Goal: Transaction & Acquisition: Book appointment/travel/reservation

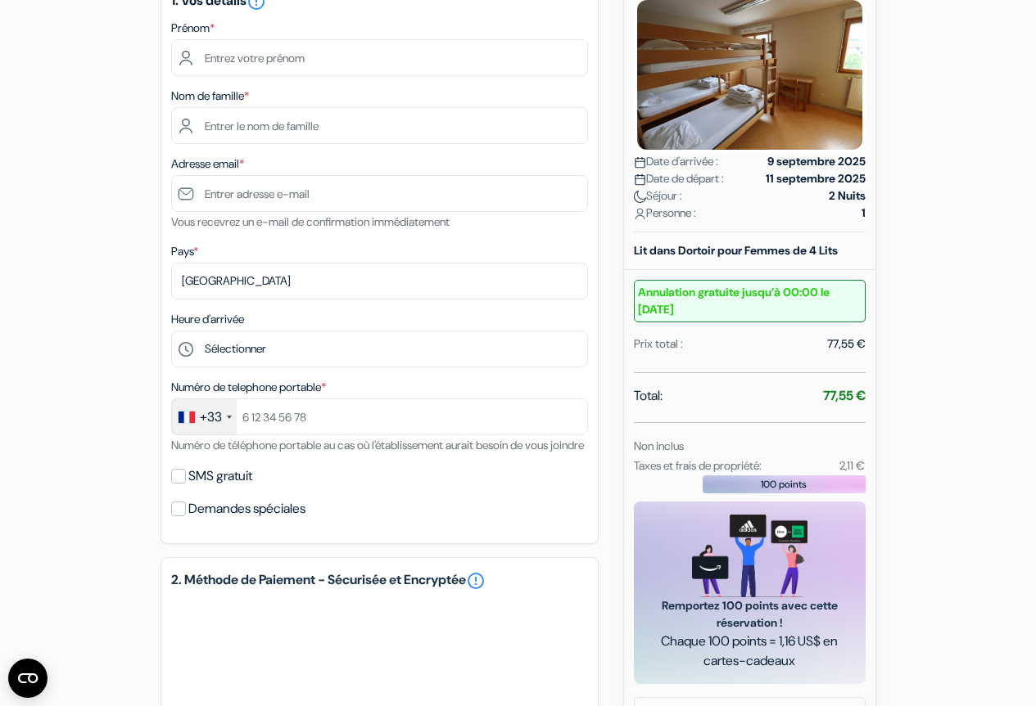
scroll to position [164, 0]
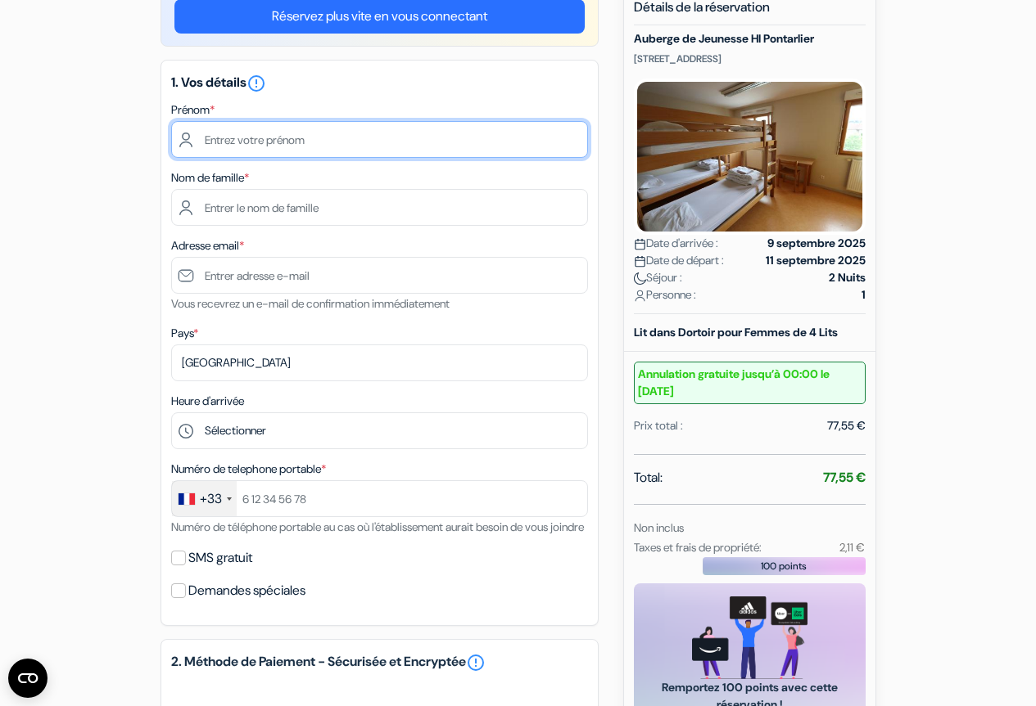
click at [237, 142] on input "text" at bounding box center [379, 139] width 417 height 37
type input "[PERSON_NAME]"
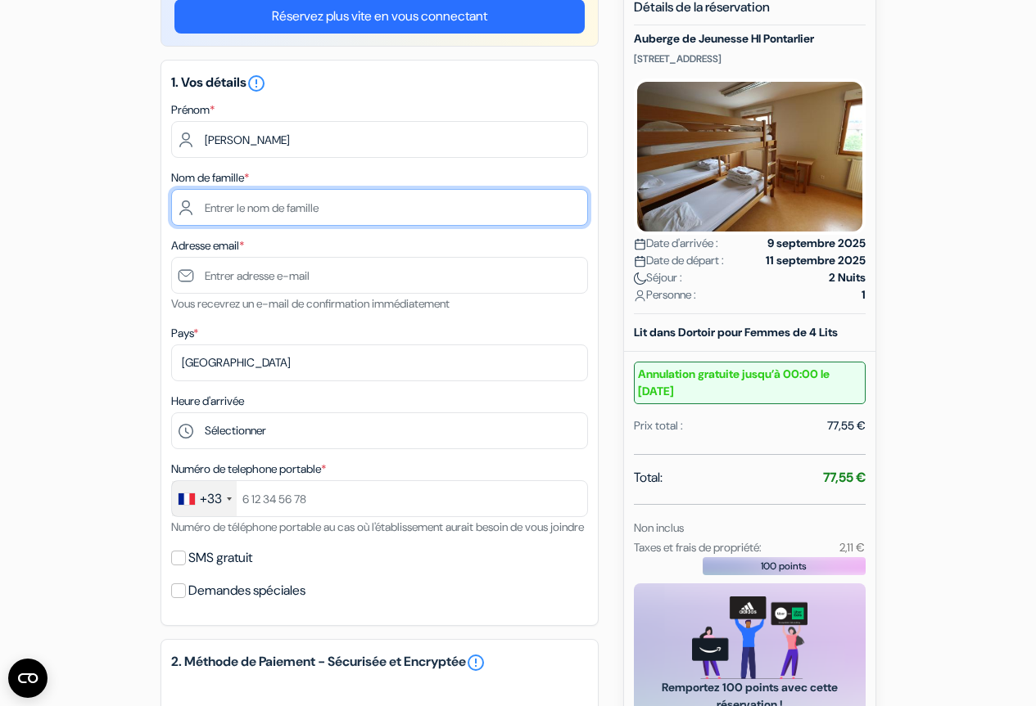
click at [237, 211] on input "text" at bounding box center [379, 207] width 417 height 37
type input "[PERSON_NAME]"
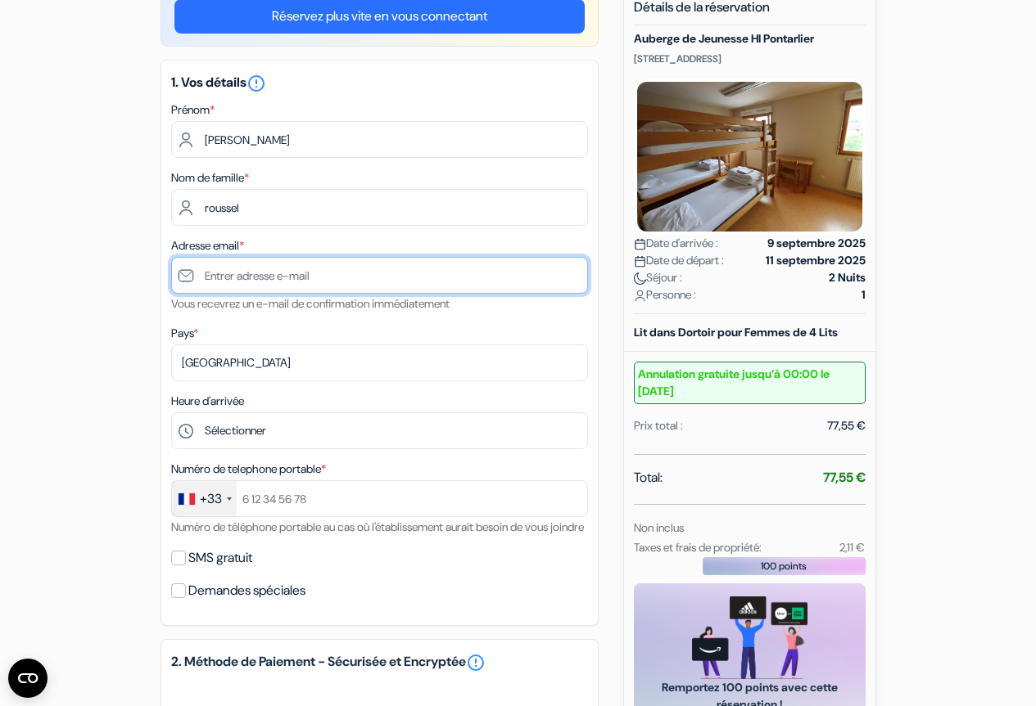
click at [232, 282] on input "text" at bounding box center [379, 275] width 417 height 37
type input "[PERSON_NAME][EMAIL_ADDRESS][DOMAIN_NAME]"
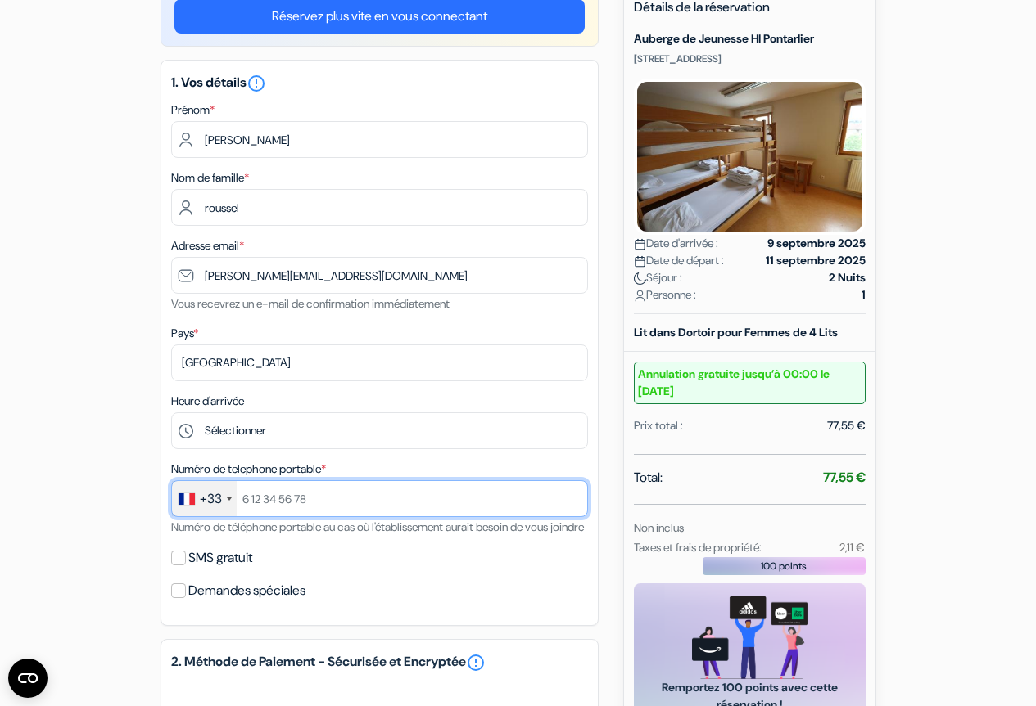
click at [259, 502] on input "text" at bounding box center [379, 499] width 417 height 37
type input "695857054"
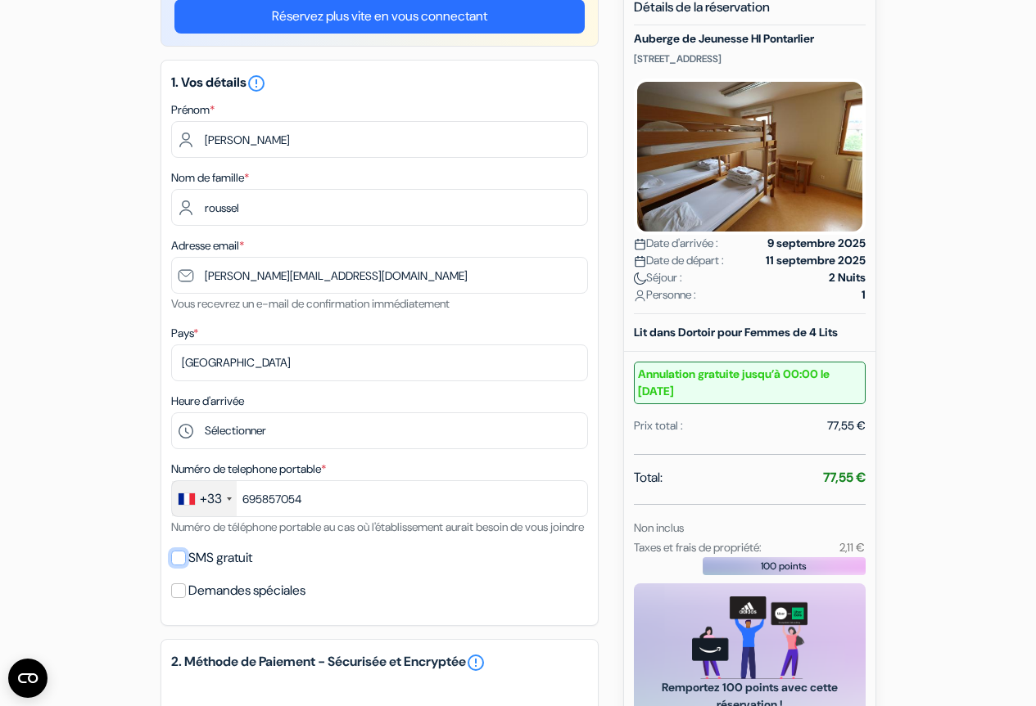
click at [180, 566] on input "SMS gratuit" at bounding box center [178, 558] width 15 height 15
checkbox input "true"
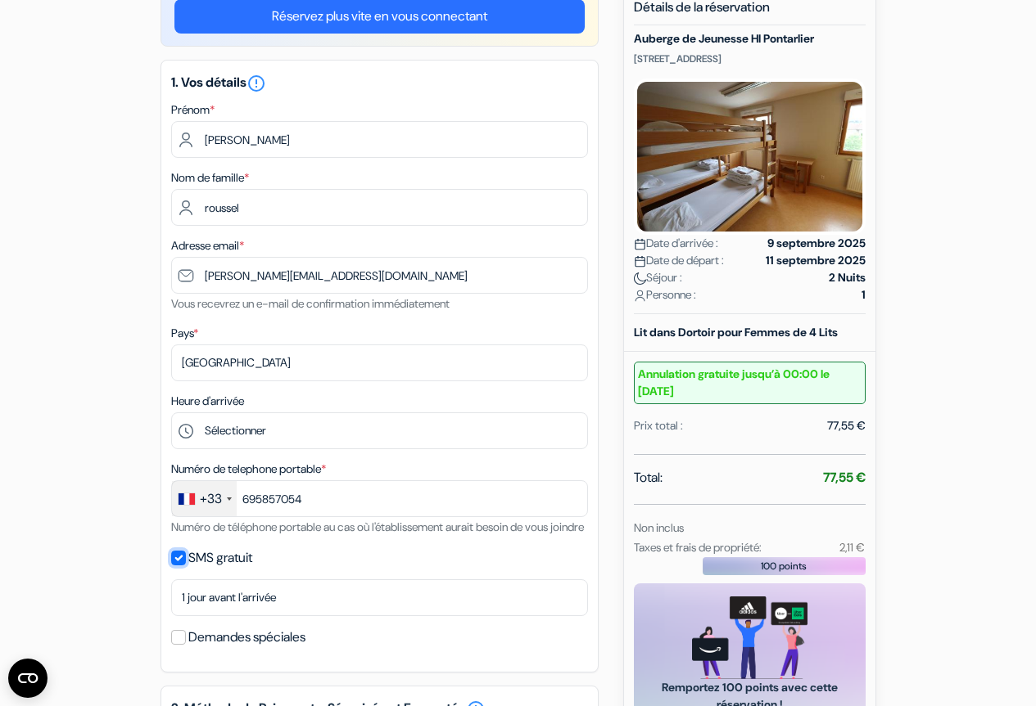
scroll to position [0, 0]
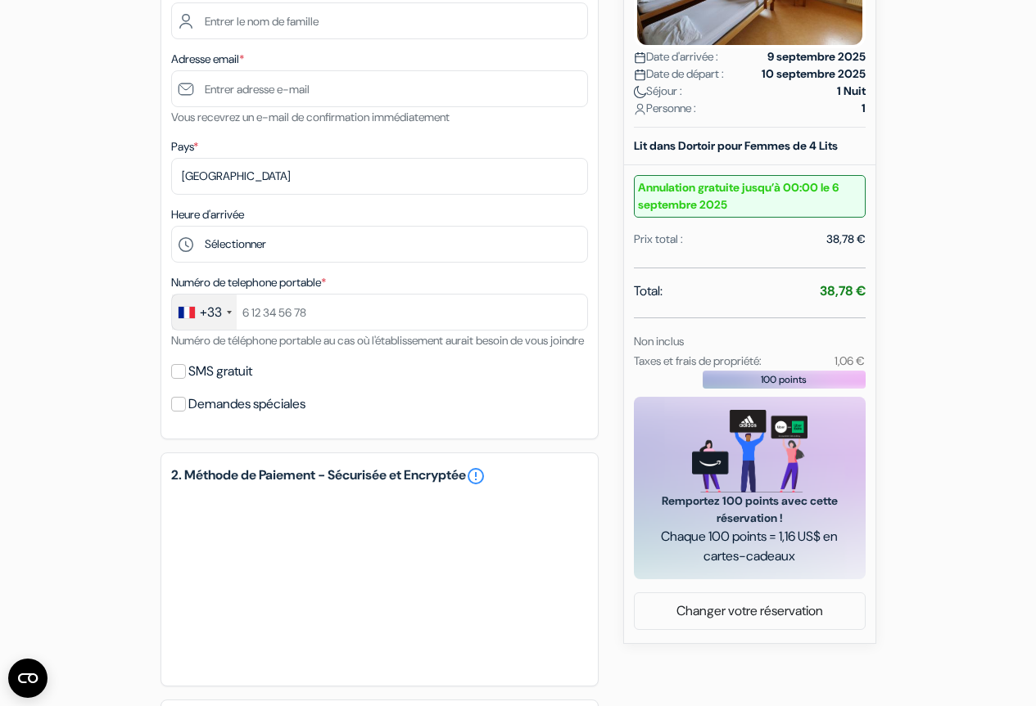
scroll to position [327, 0]
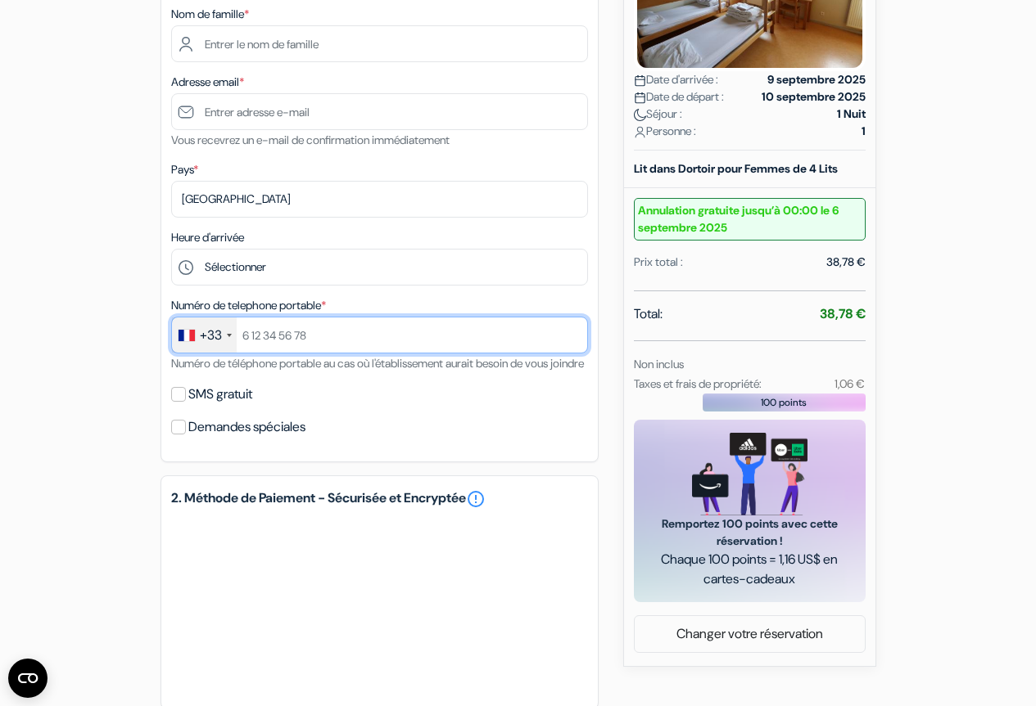
click at [259, 330] on input "text" at bounding box center [379, 335] width 417 height 37
type input "695857054"
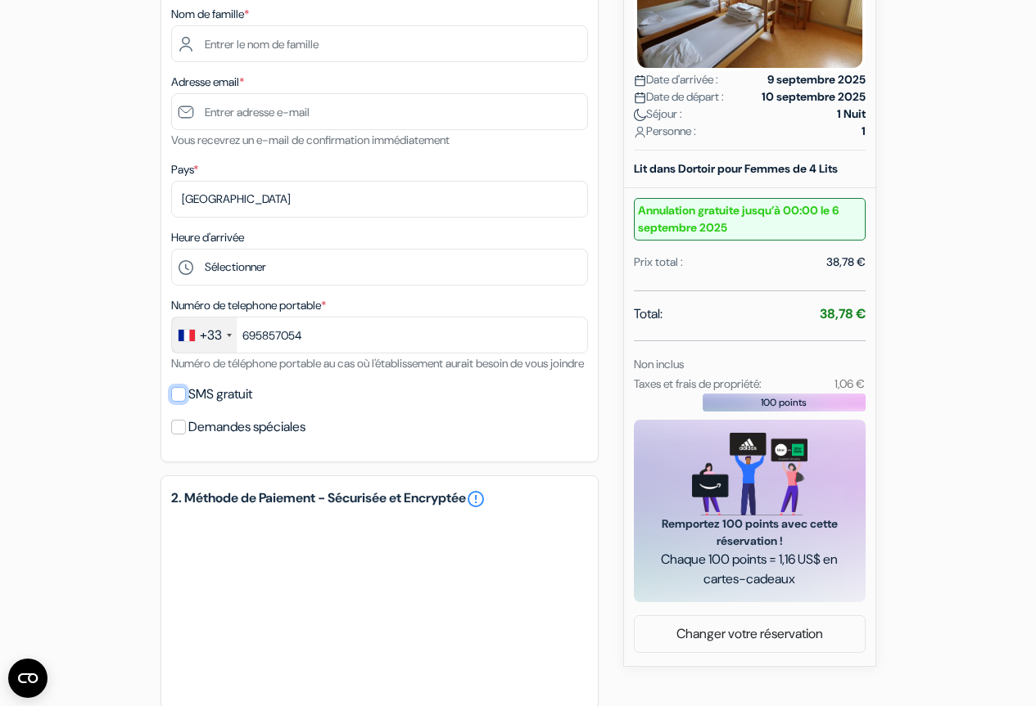
click at [176, 402] on input "SMS gratuit" at bounding box center [178, 394] width 15 height 15
checkbox input "true"
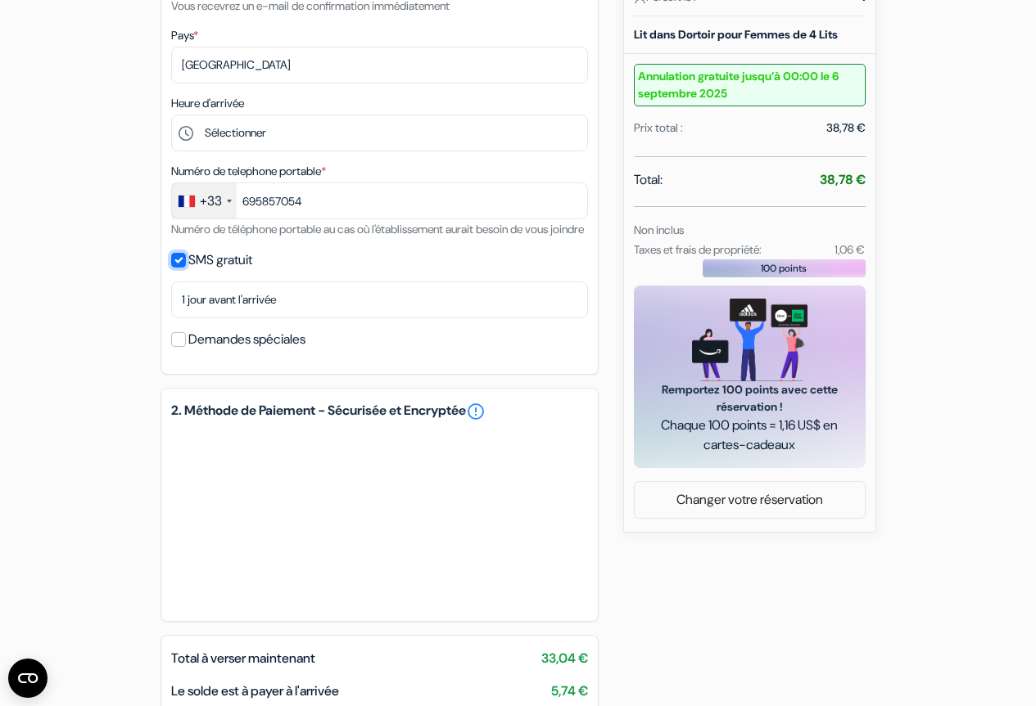
scroll to position [174, 0]
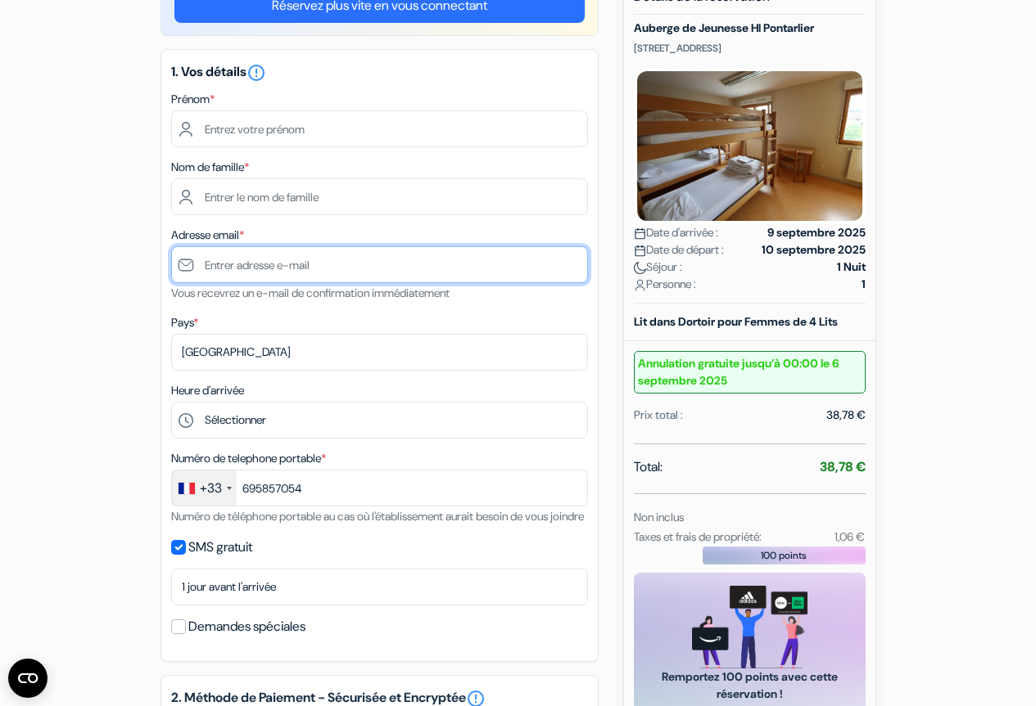
click at [245, 271] on input "text" at bounding box center [379, 264] width 417 height 37
type input "[PERSON_NAME].[PERSON_NAME]"
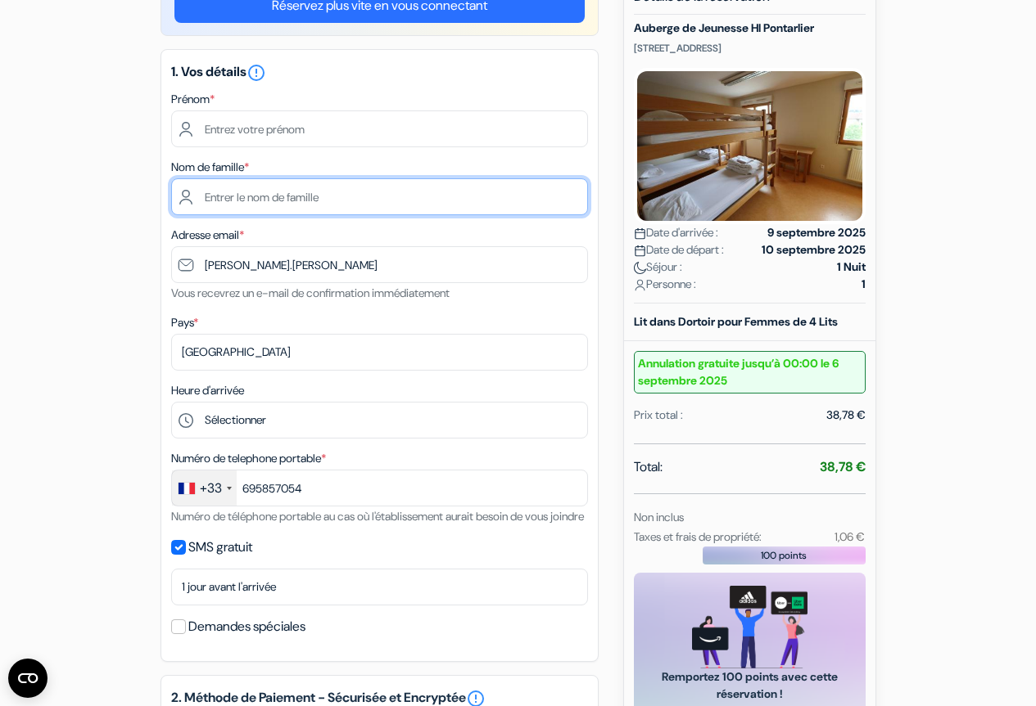
click at [250, 199] on input "text" at bounding box center [379, 196] width 417 height 37
type input "[PERSON_NAME]"
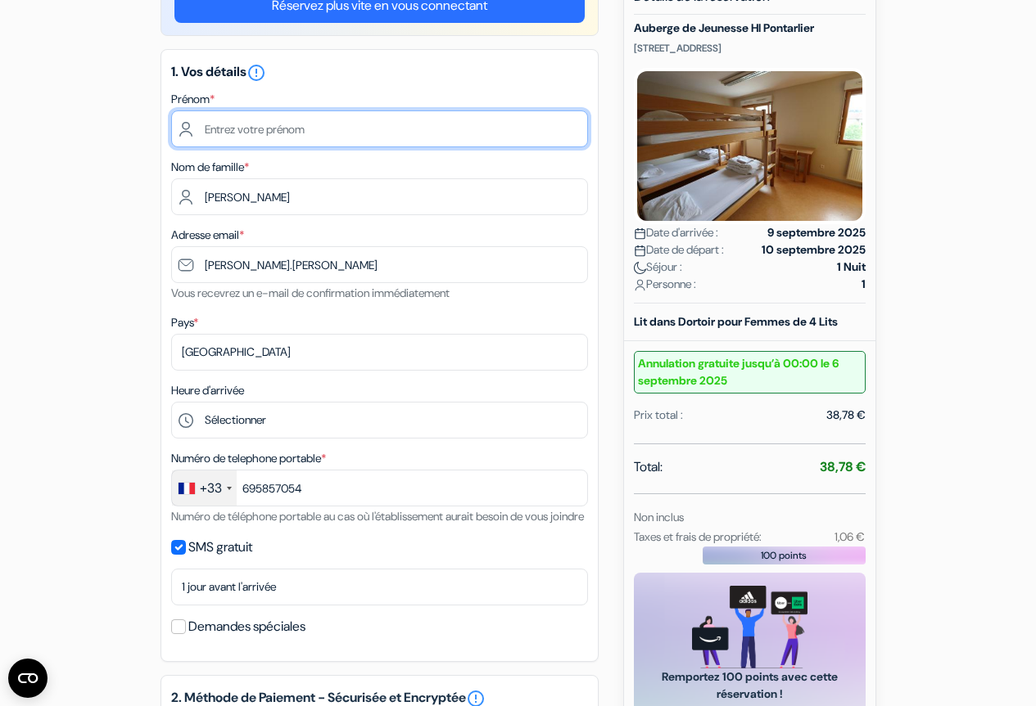
click at [250, 137] on input "text" at bounding box center [379, 129] width 417 height 37
type input "[PERSON_NAME]"
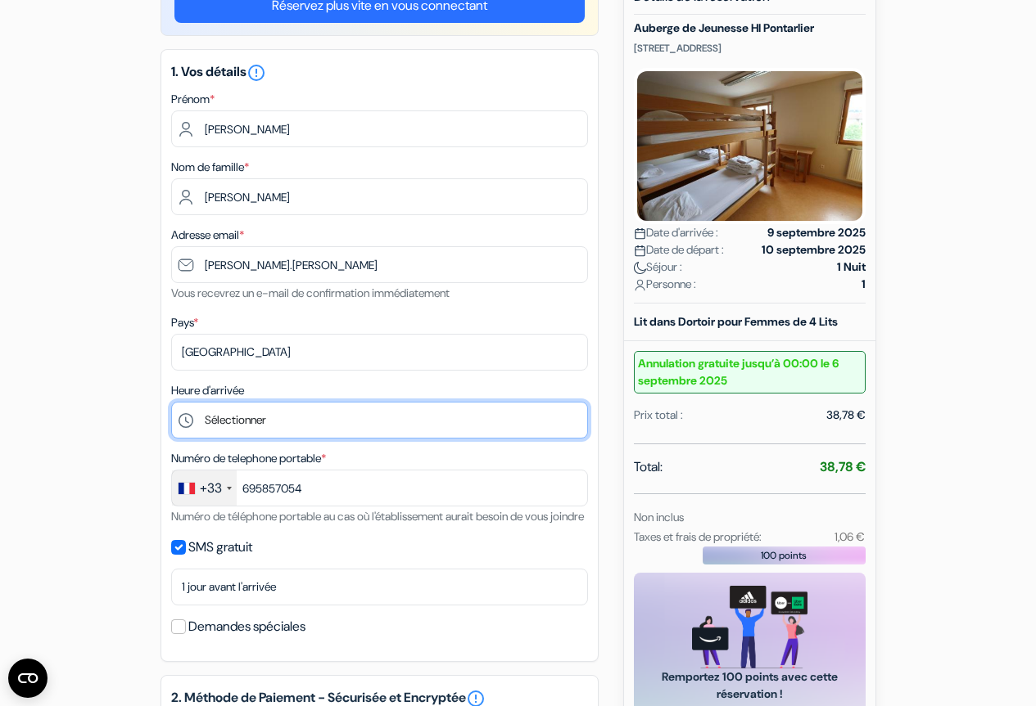
click at [252, 422] on select "Sélectionner 17:00 18:00 19:00" at bounding box center [379, 420] width 417 height 37
select select "18"
click at [171, 402] on select "Sélectionner 17:00 18:00 19:00" at bounding box center [379, 420] width 417 height 37
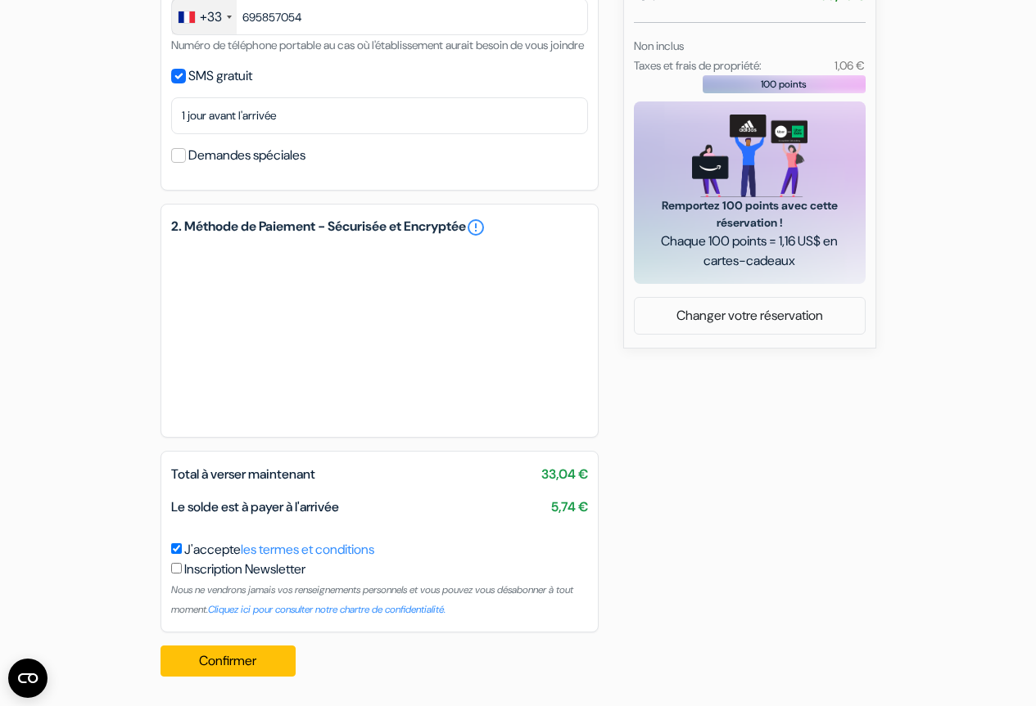
scroll to position [666, 0]
click at [219, 650] on button "Confirmer Loading..." at bounding box center [228, 661] width 136 height 31
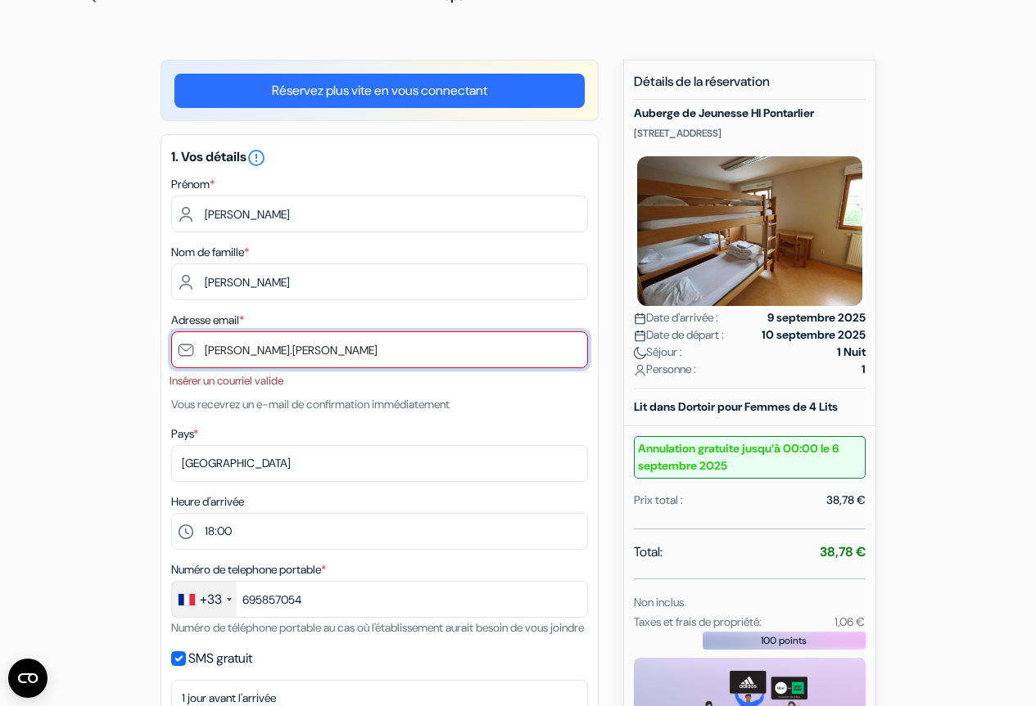
scroll to position [86, 0]
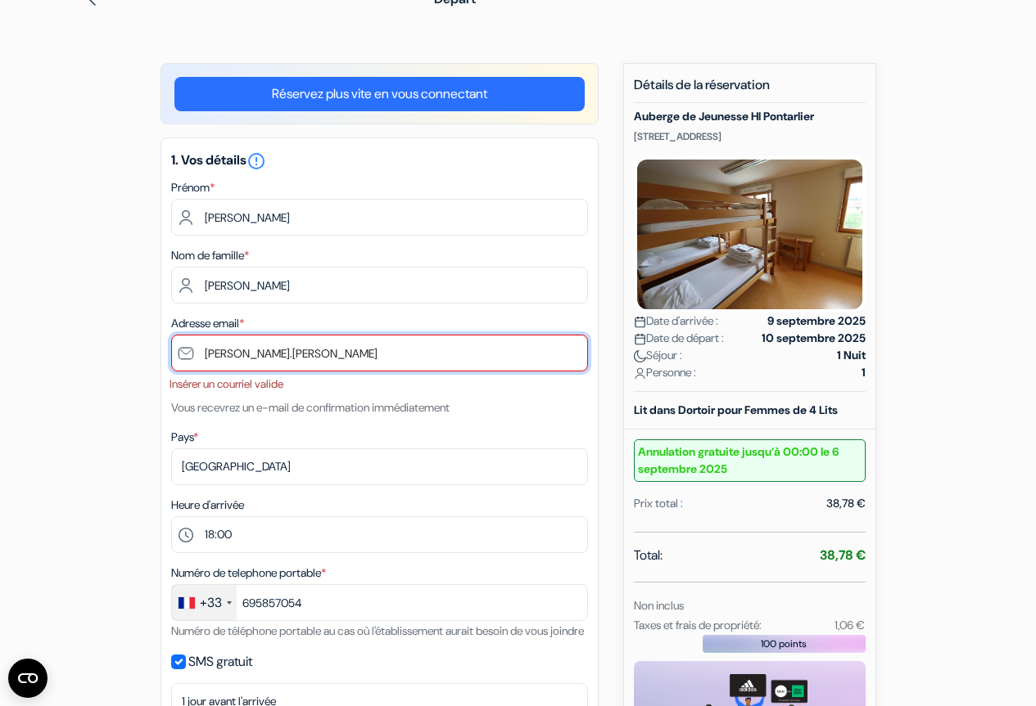
click at [298, 350] on input "[PERSON_NAME].[PERSON_NAME]" at bounding box center [379, 353] width 417 height 37
click at [299, 350] on input "[PERSON_NAME].[PERSON_NAME]" at bounding box center [379, 353] width 417 height 37
click at [312, 352] on input "[PERSON_NAME].[PERSON_NAME]" at bounding box center [379, 353] width 417 height 37
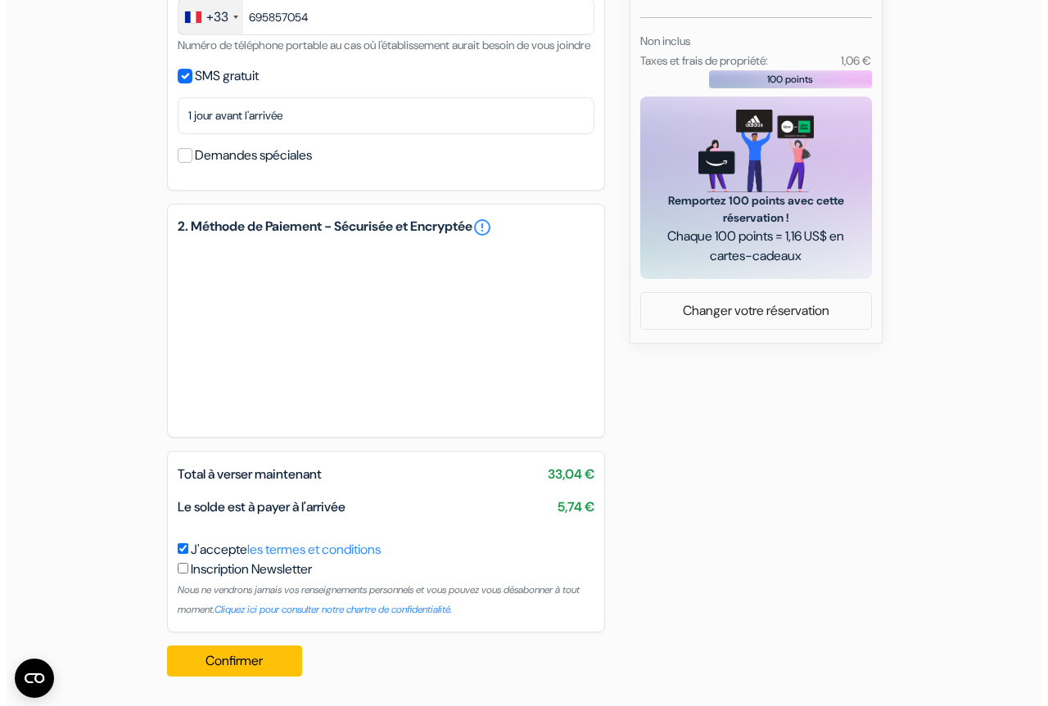
scroll to position [670, 0]
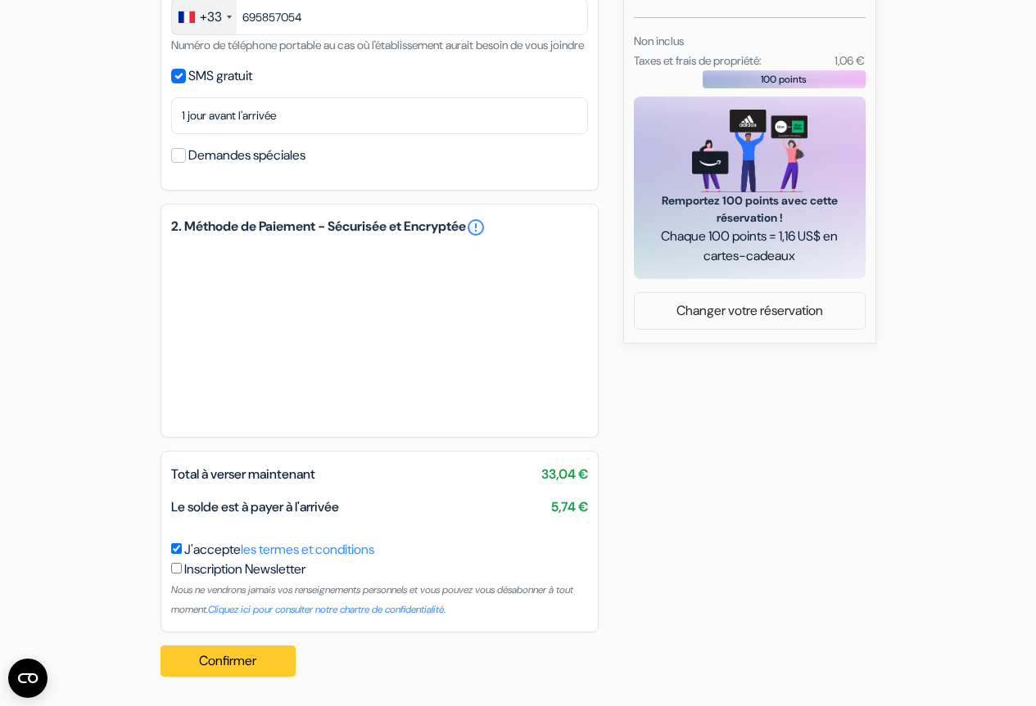
type input "[PERSON_NAME][EMAIL_ADDRESS][DOMAIN_NAME]"
click at [251, 654] on button "Confirmer Loading..." at bounding box center [228, 661] width 136 height 31
